Goal: Task Accomplishment & Management: Use online tool/utility

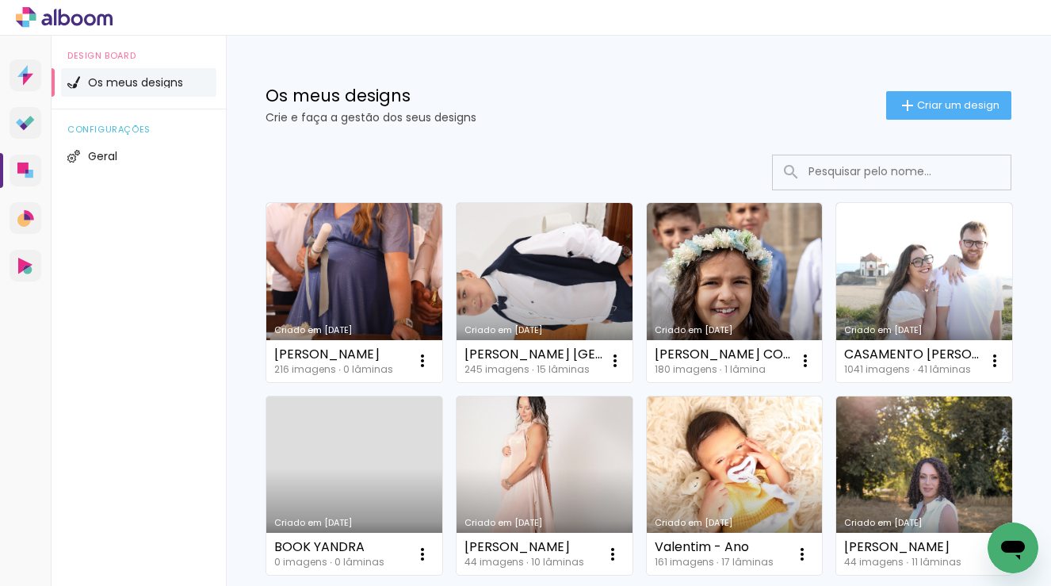
click at [962, 89] on div "Os meus designs Crie e faça a gestão dos seus designs Criar um design" at bounding box center [638, 87] width 825 height 103
click at [954, 100] on span "Criar um design" at bounding box center [958, 105] width 82 height 10
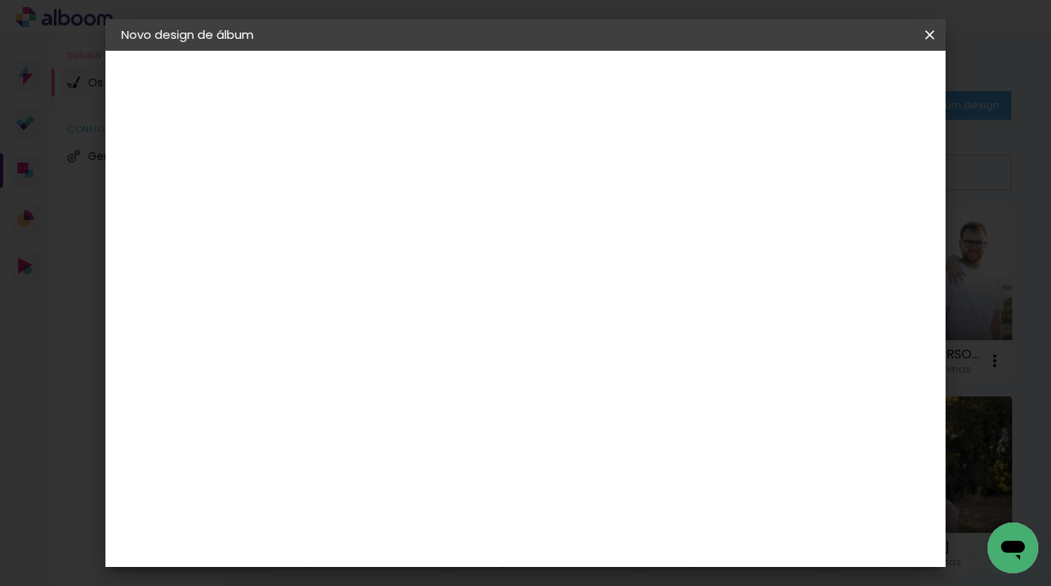
click at [381, 214] on input at bounding box center [381, 213] width 0 height 25
type input "S"
type input "Batizado Santiago (Patrícia)"
type paper-input "Batizado Santiago (Patrícia)"
click at [543, 96] on paper-button "Avançar" at bounding box center [504, 84] width 78 height 27
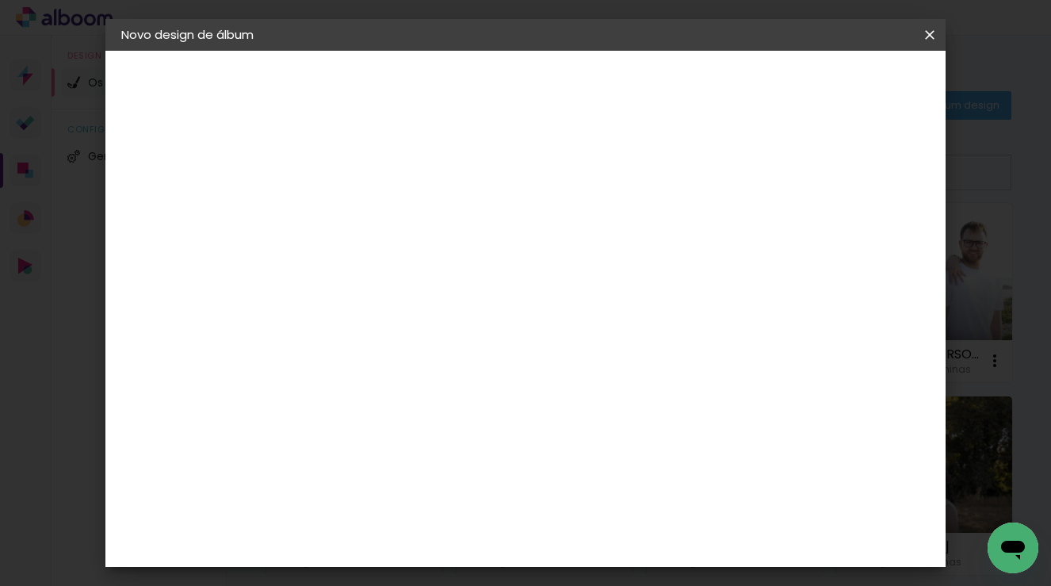
click at [474, 365] on paper-item "DreambooksPro" at bounding box center [404, 358] width 139 height 35
click at [0, 0] on slot "Avançar" at bounding box center [0, 0] width 0 height 0
click at [467, 257] on paper-input-container "Linha" at bounding box center [421, 277] width 92 height 40
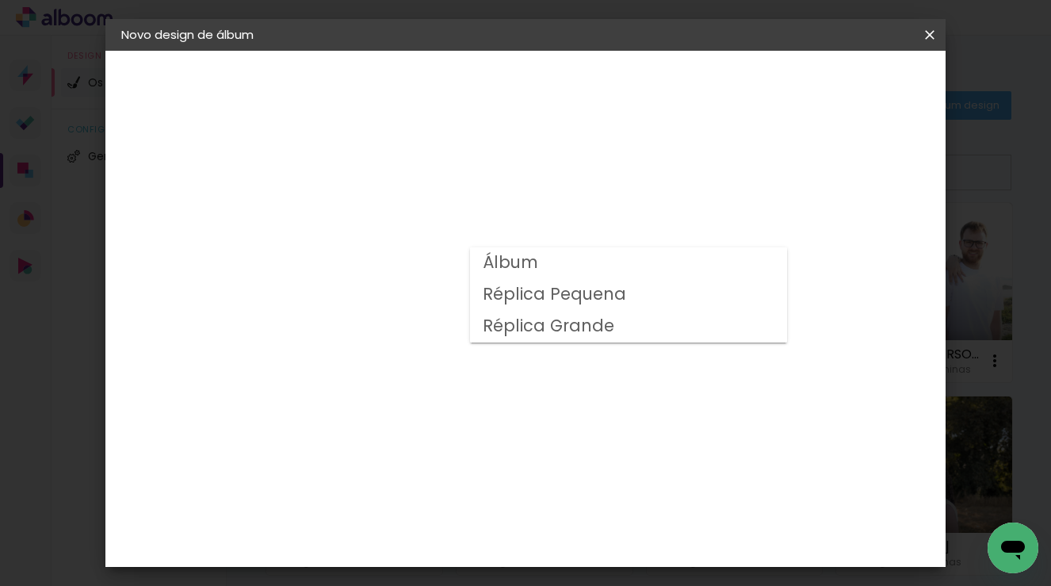
click at [637, 293] on paper-item "Réplica Pequena" at bounding box center [628, 295] width 317 height 32
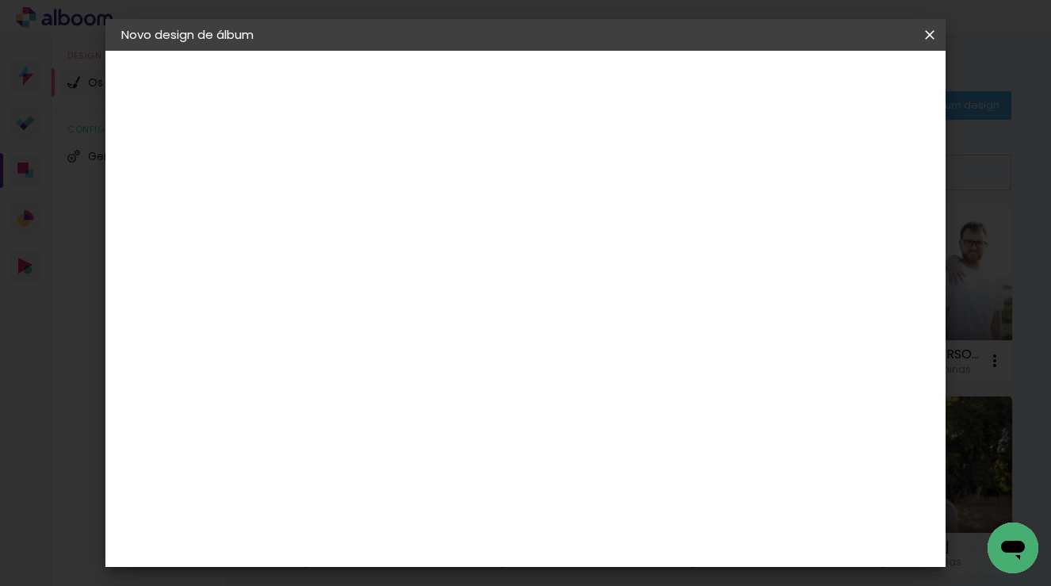
click at [594, 273] on div at bounding box center [487, 274] width 213 height 2
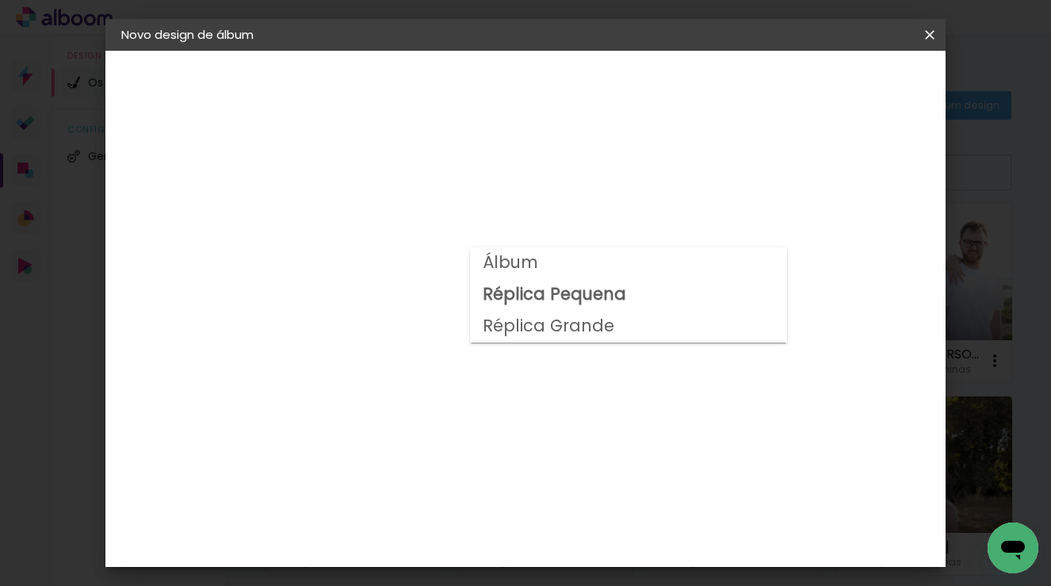
click at [612, 266] on paper-item "Álbum" at bounding box center [628, 263] width 317 height 32
type input "Álbum"
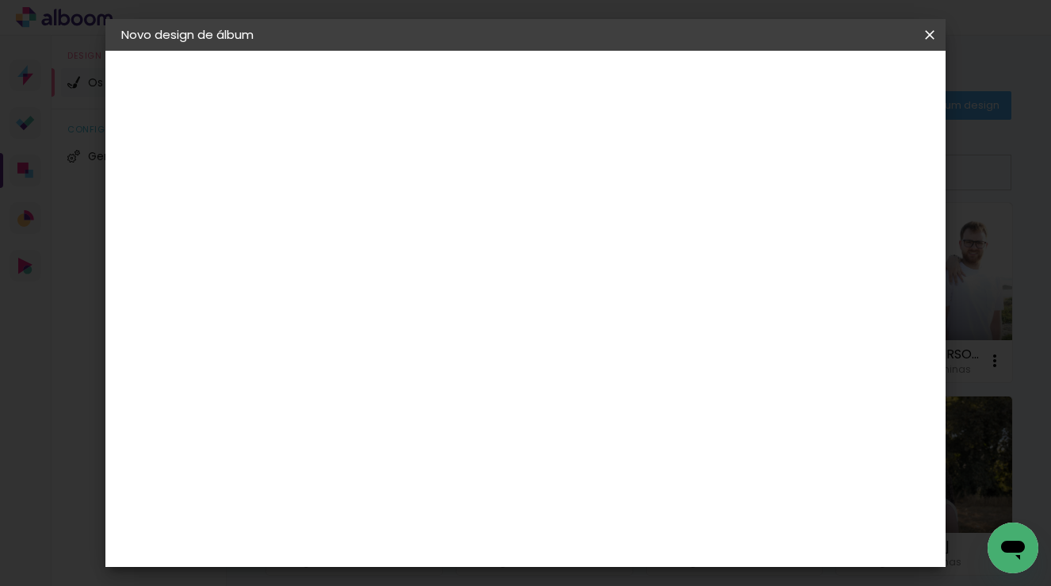
scroll to position [397, 0]
click at [488, 355] on span "25 × 25" at bounding box center [451, 371] width 74 height 33
click at [639, 92] on paper-button "Avançar" at bounding box center [600, 84] width 78 height 27
click at [843, 78] on span "Iniciar design" at bounding box center [807, 83] width 72 height 11
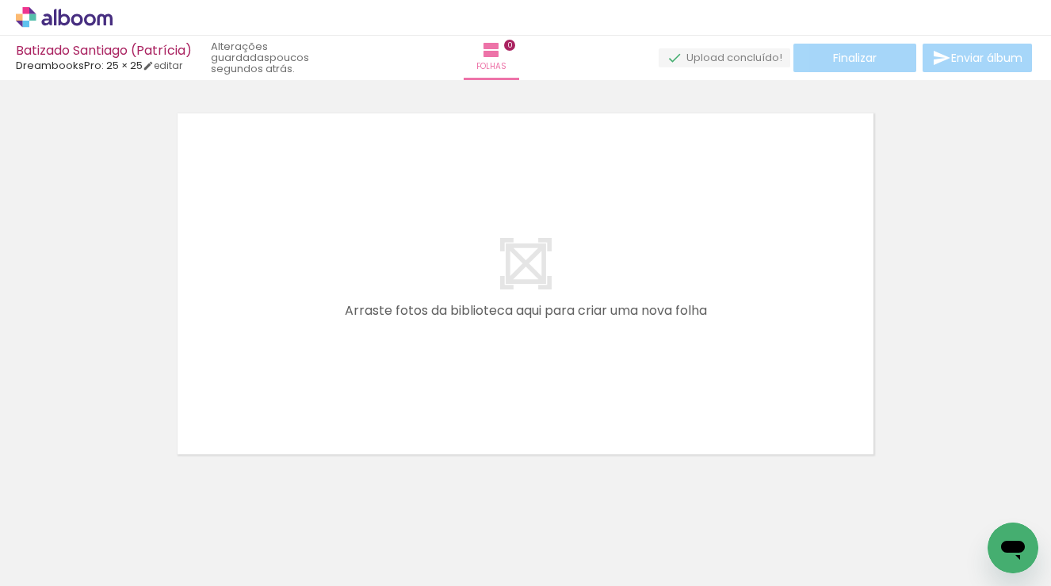
scroll to position [0, 13838]
